Goal: Task Accomplishment & Management: Manage account settings

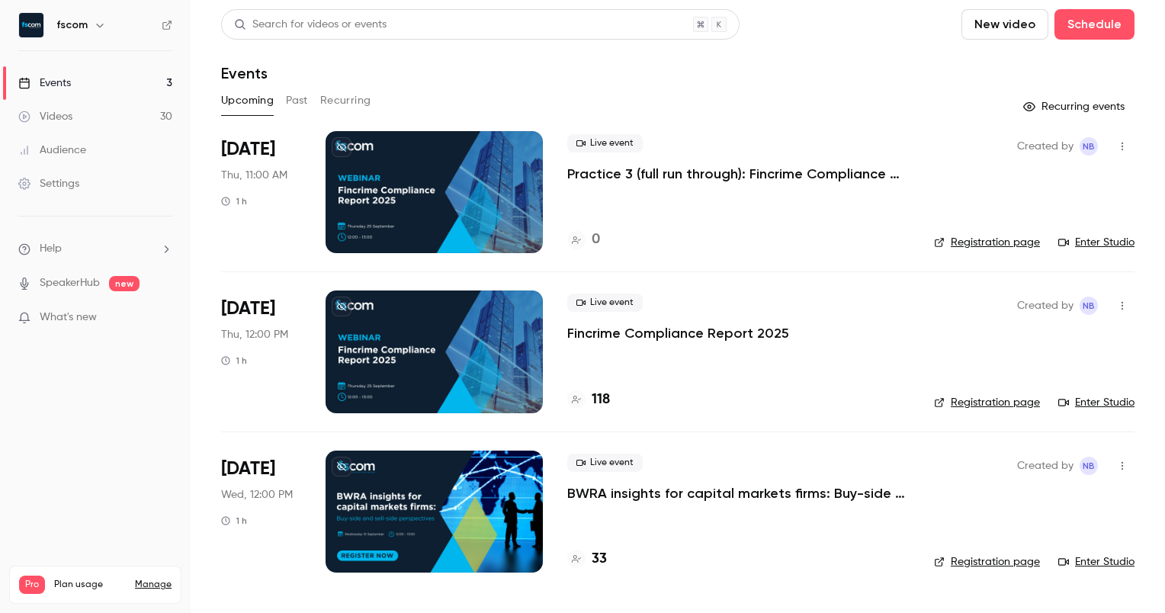
click at [287, 101] on button "Past" at bounding box center [297, 100] width 22 height 24
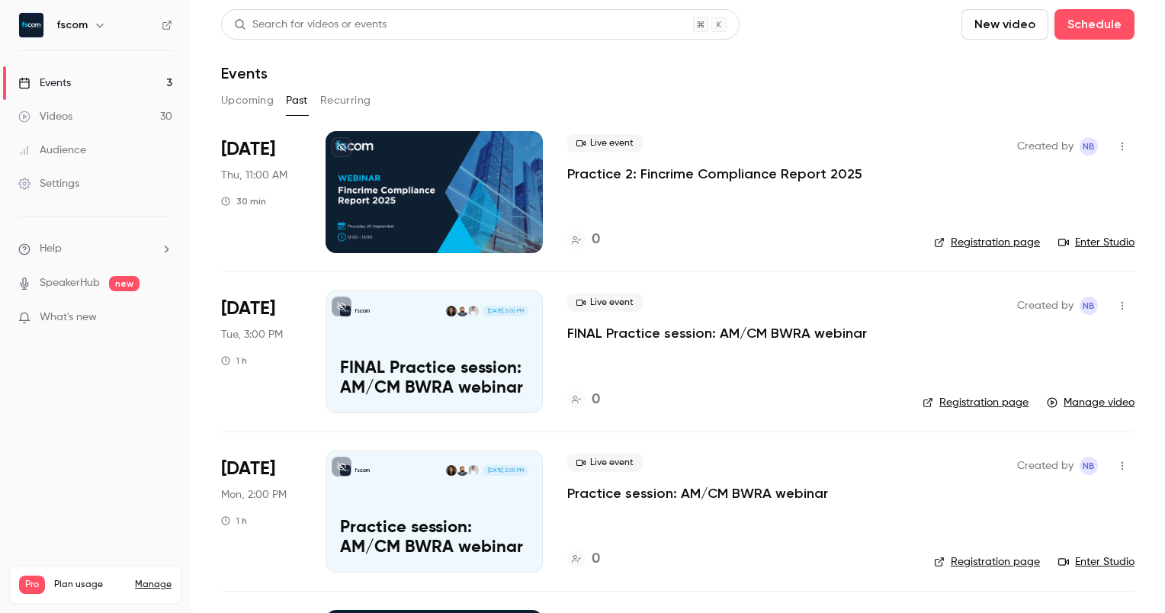
click at [433, 222] on div at bounding box center [434, 192] width 217 height 122
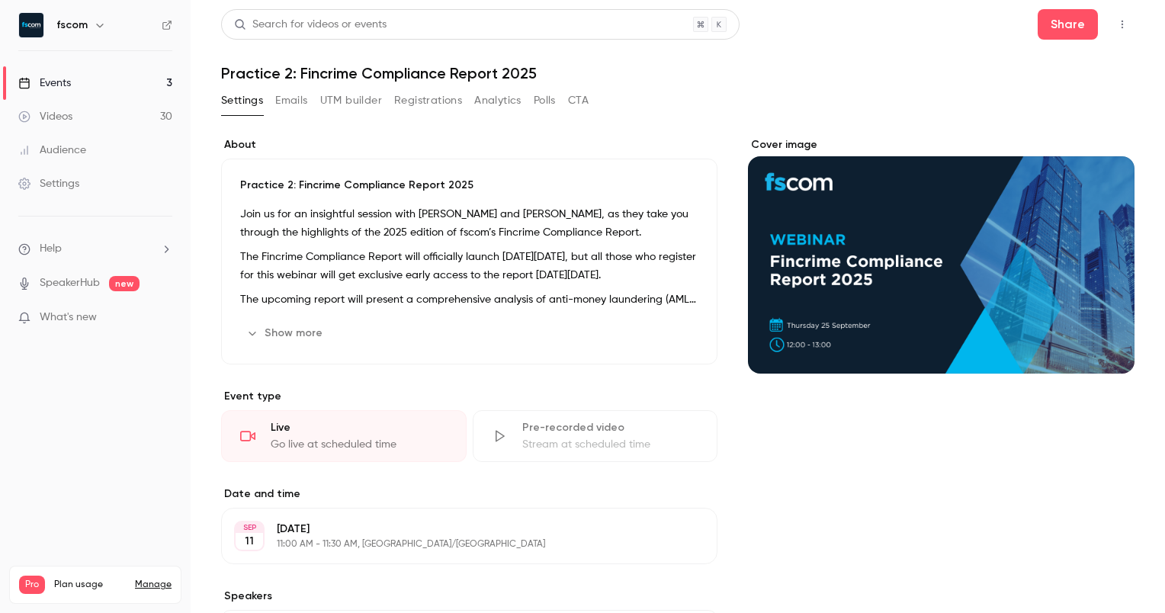
scroll to position [287, 0]
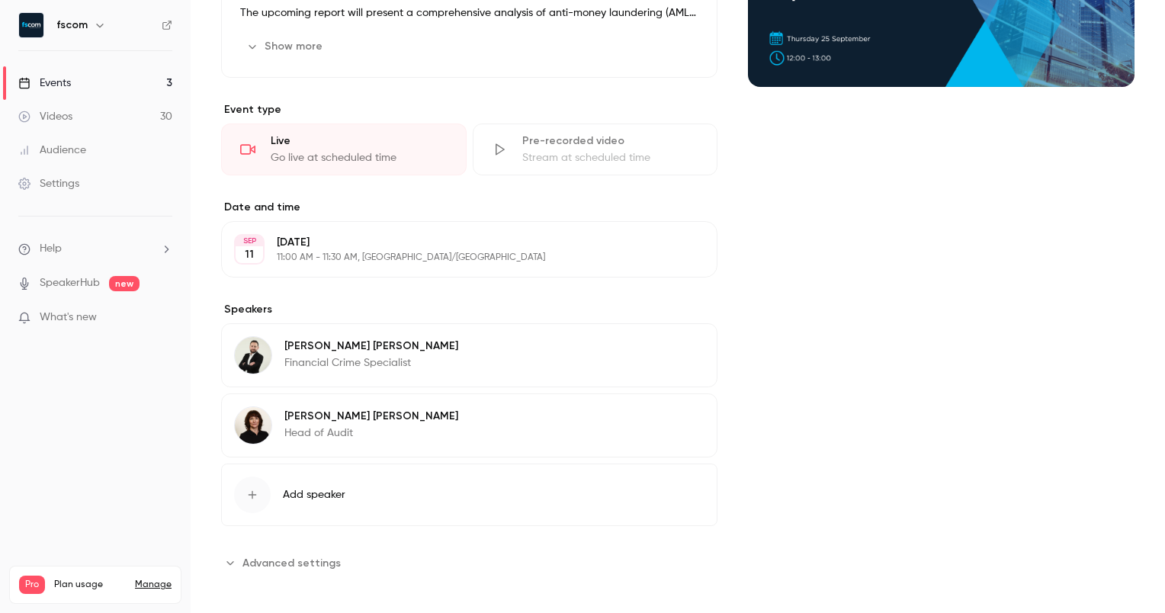
click at [668, 237] on button "Edit" at bounding box center [677, 249] width 56 height 24
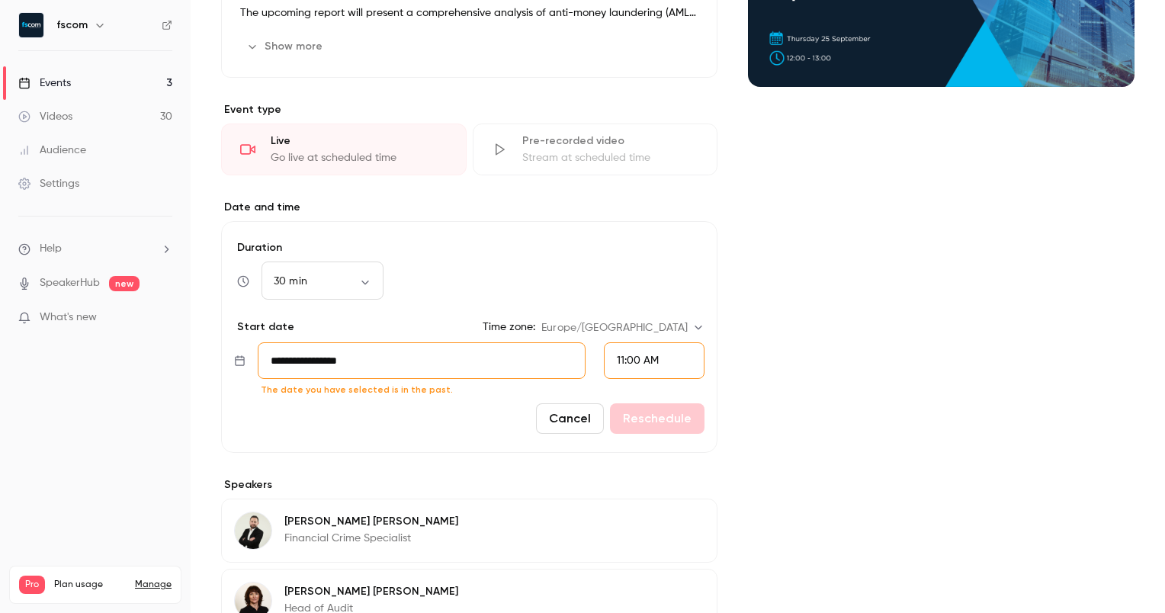
click at [242, 358] on icon at bounding box center [239, 360] width 9 height 11
click at [620, 361] on div "11:00 AM" at bounding box center [638, 361] width 42 height 16
click at [540, 339] on div at bounding box center [582, 306] width 1165 height 613
click at [418, 352] on input "**********" at bounding box center [422, 360] width 328 height 37
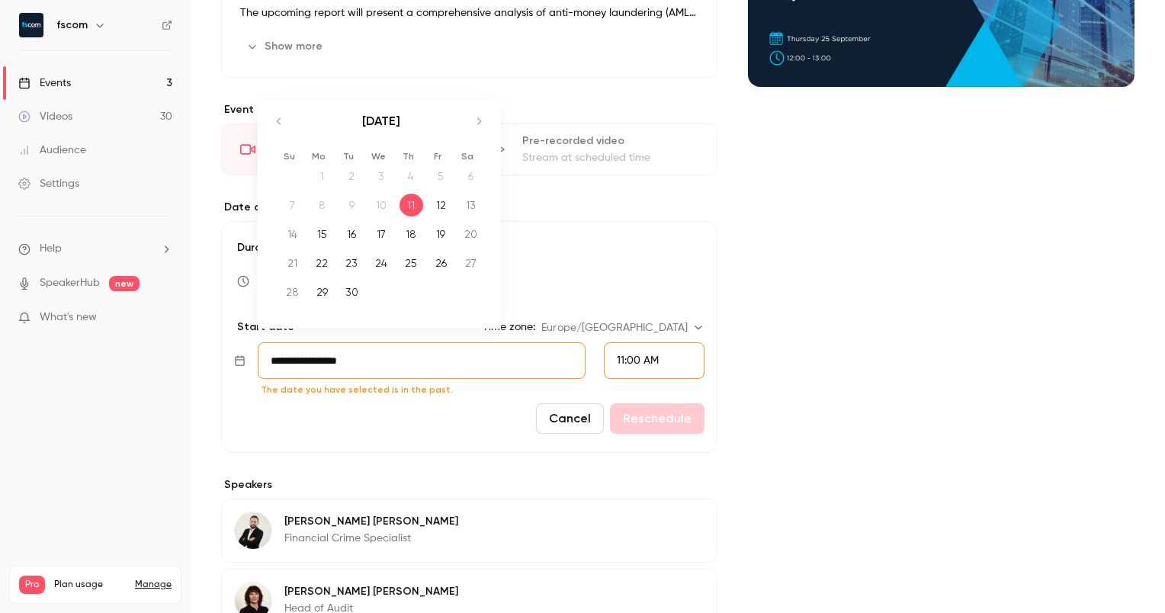
click at [438, 201] on div "12" at bounding box center [441, 205] width 24 height 23
type input "**********"
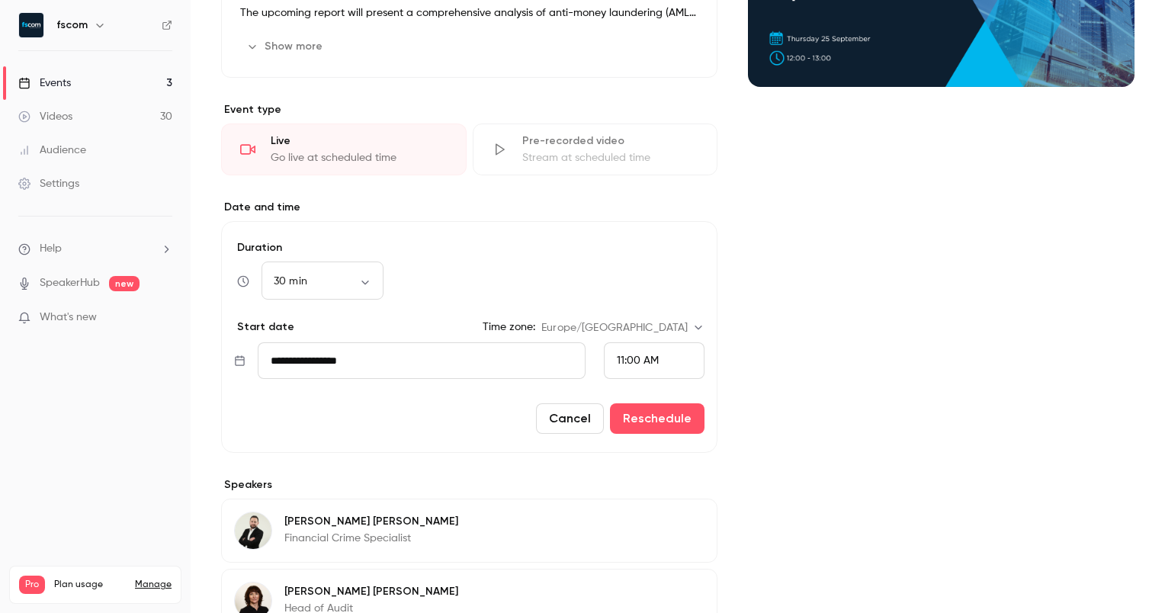
click at [635, 355] on span "11:00 AM" at bounding box center [638, 360] width 42 height 11
click at [644, 129] on li "10:30 AM" at bounding box center [648, 120] width 99 height 40
click at [641, 409] on button "Reschedule" at bounding box center [657, 418] width 95 height 31
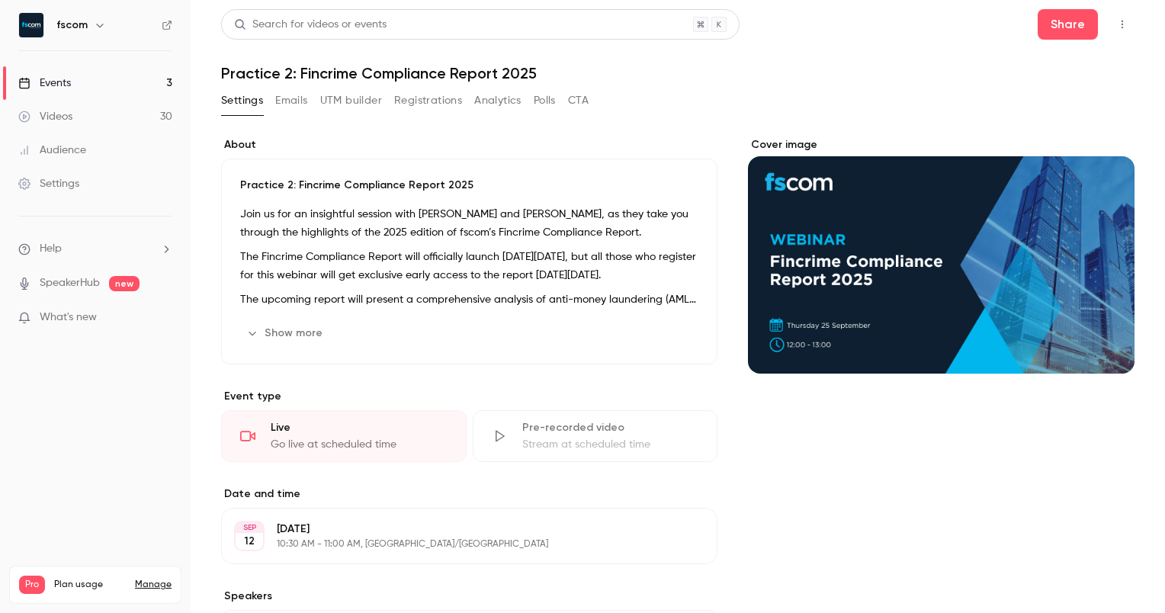
scroll to position [287, 0]
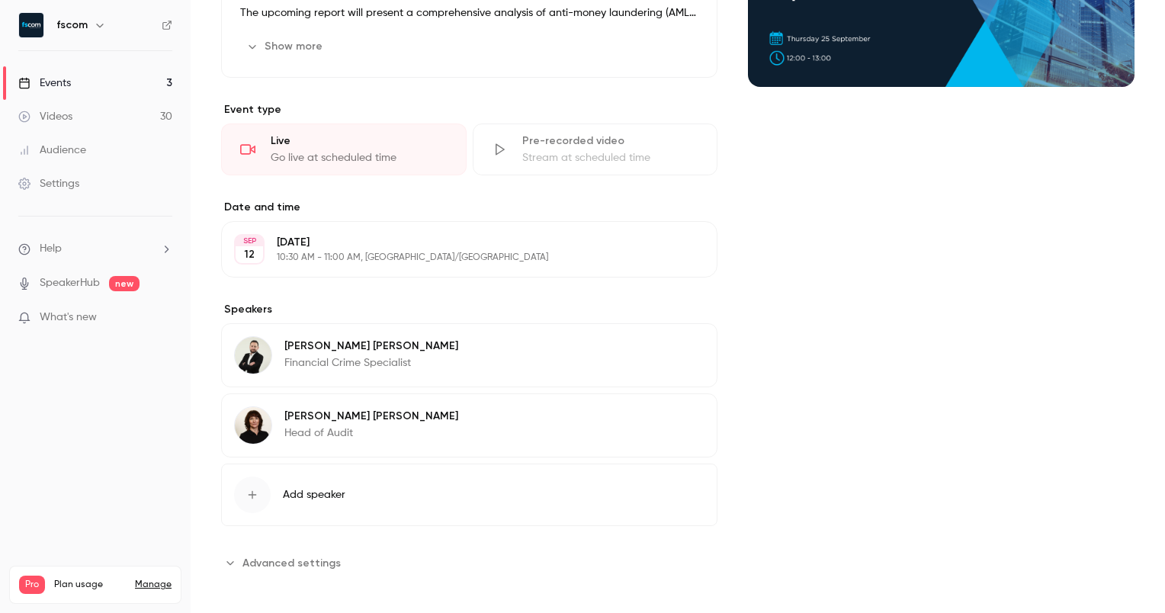
click at [265, 551] on button "Advanced settings" at bounding box center [285, 563] width 129 height 24
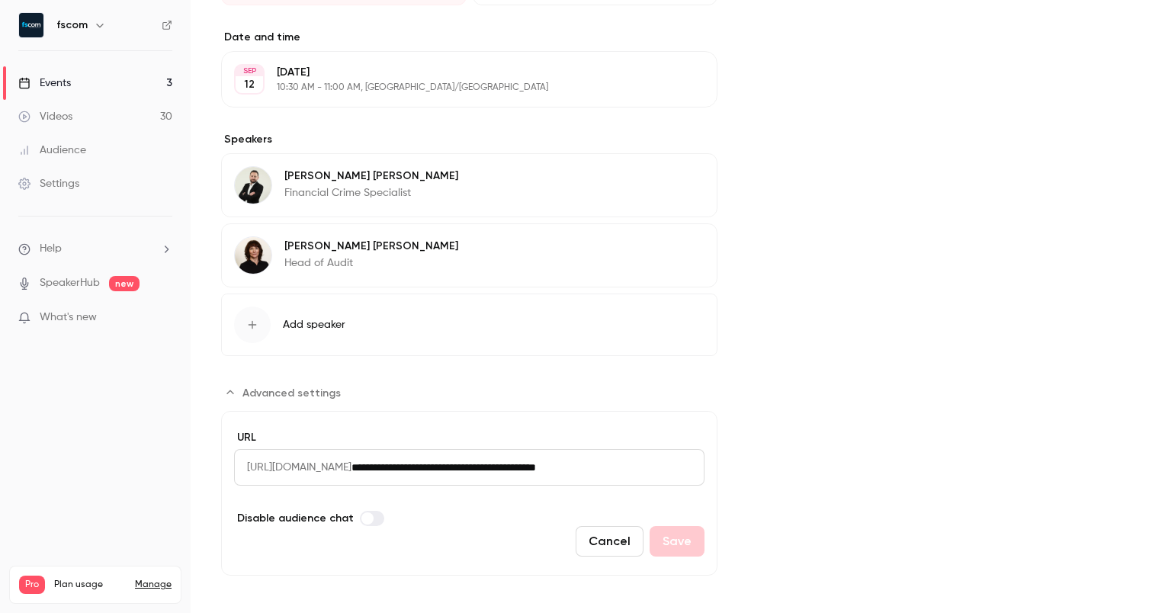
click at [631, 531] on button "Cancel" at bounding box center [610, 541] width 68 height 31
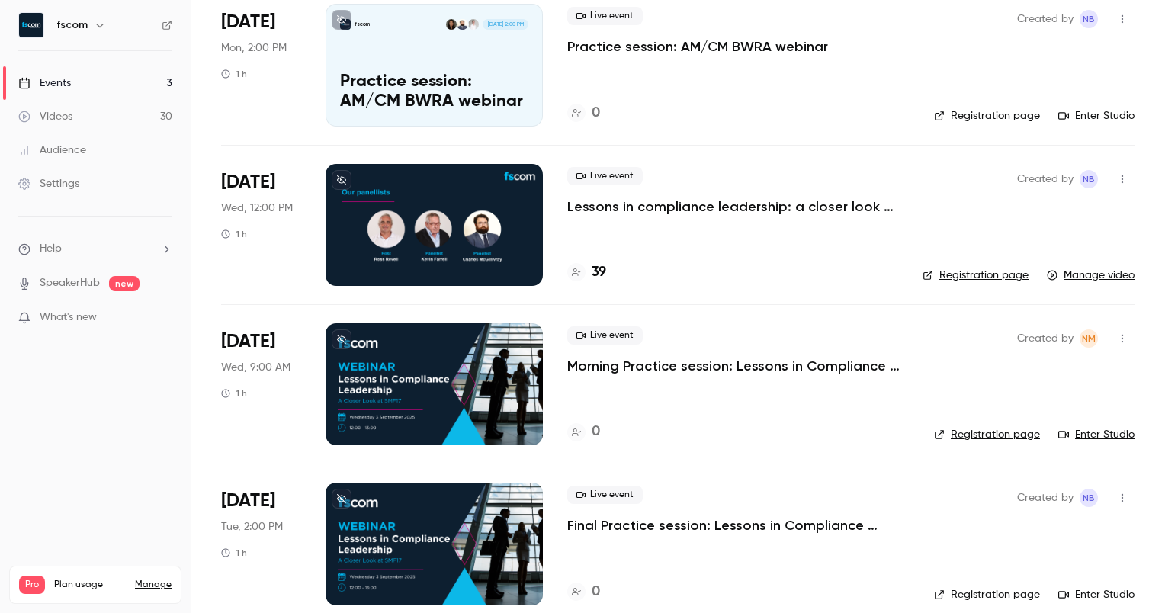
click at [98, 82] on link "Events 3" at bounding box center [95, 83] width 191 height 34
